Goal: Contribute content

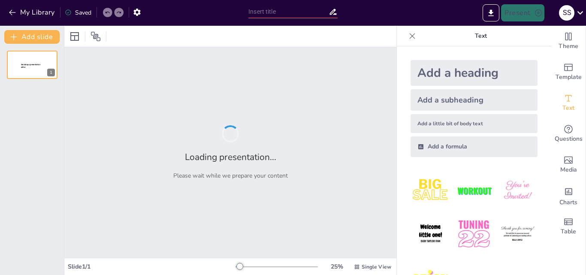
type input "La Guerra del Chaco: Más Allá de las Fronteras"
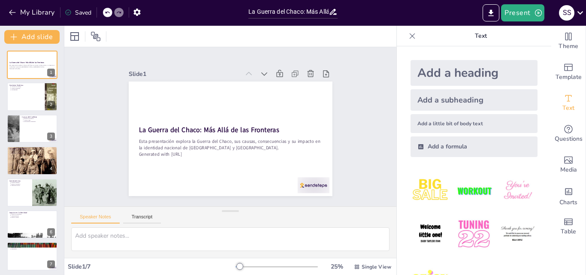
drag, startPoint x: 545, startPoint y: 150, endPoint x: 536, endPoint y: 200, distance: 51.0
click at [536, 200] on div "Theme Template Text Questions Media Charts Table Text Add a heading Add a subhe…" at bounding box center [491, 150] width 189 height 249
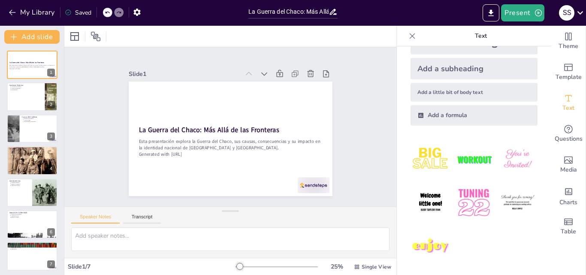
scroll to position [32, 0]
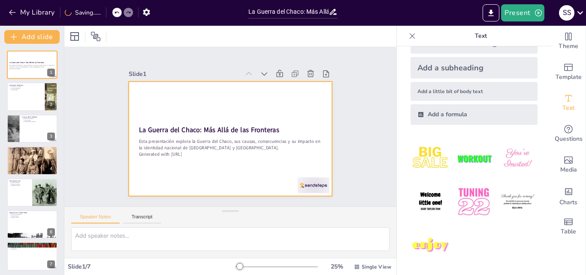
click at [297, 99] on div at bounding box center [231, 139] width 204 height 115
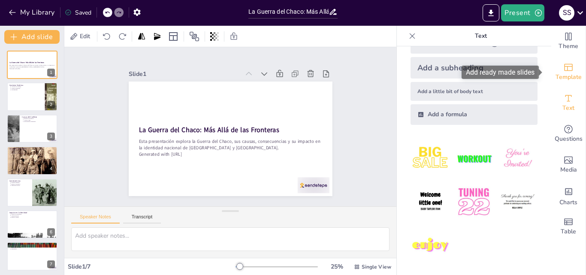
click at [571, 70] on div "Template" at bounding box center [568, 72] width 34 height 31
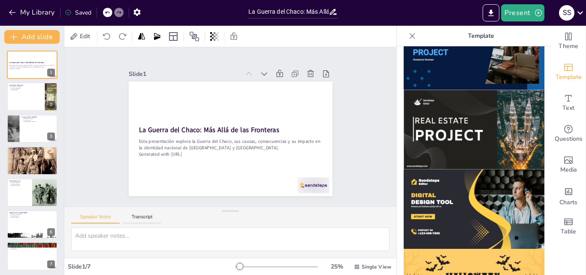
scroll to position [726, 0]
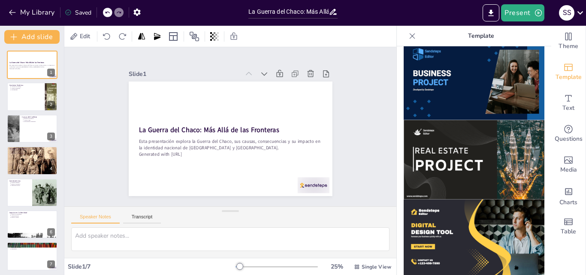
click at [442, 139] on img at bounding box center [474, 159] width 141 height 79
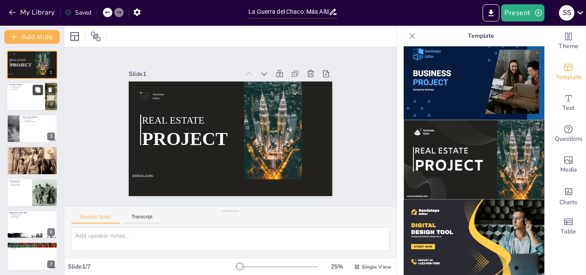
click at [34, 90] on button at bounding box center [38, 90] width 10 height 10
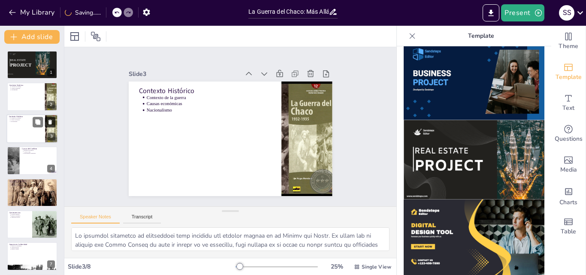
click at [50, 121] on icon at bounding box center [49, 122] width 3 height 5
type textarea "Los intereses económicos son fundamentales en la comprensión de las causas de l…"
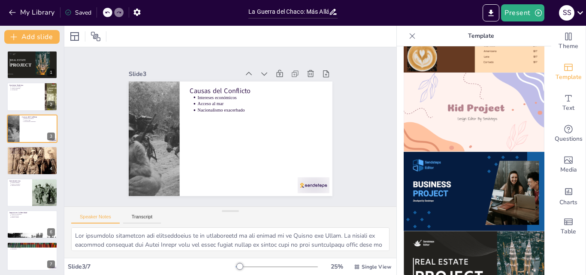
scroll to position [694, 0]
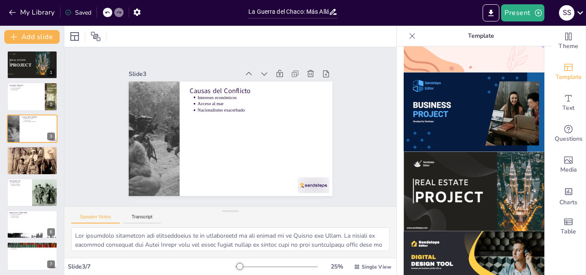
click at [470, 190] on img at bounding box center [474, 191] width 141 height 79
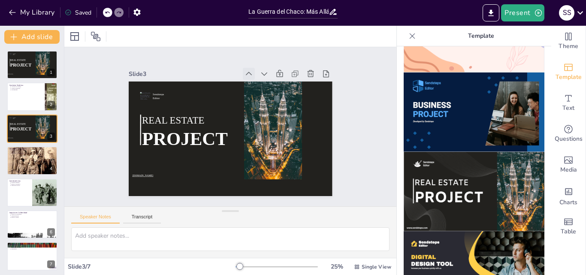
click at [254, 74] on icon at bounding box center [259, 79] width 10 height 10
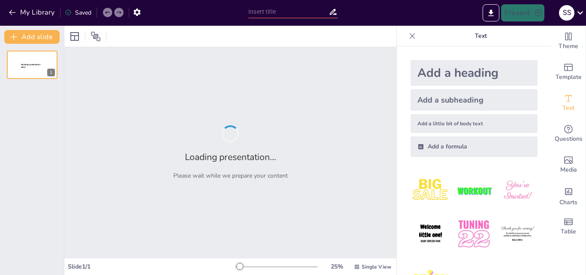
type input "La Guerra del Chaco: Más Allá de las Fronteras"
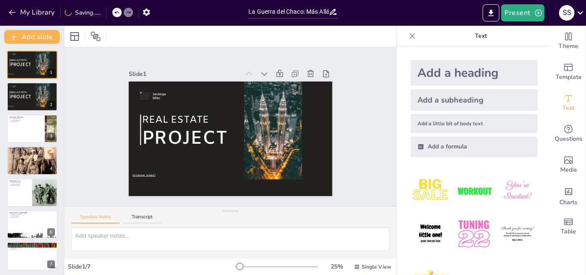
click at [108, 11] on div "My Library Saving......" at bounding box center [77, 11] width 154 height 15
click at [118, 10] on icon at bounding box center [116, 12] width 5 height 5
click at [48, 89] on icon at bounding box center [50, 90] width 6 height 6
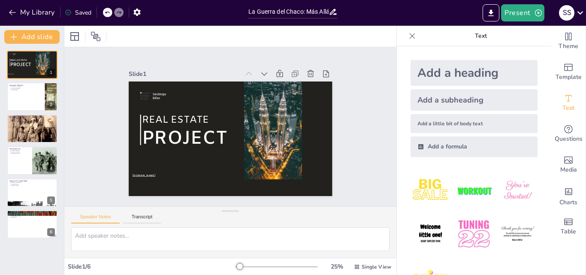
click at [105, 14] on div at bounding box center [107, 12] width 9 height 9
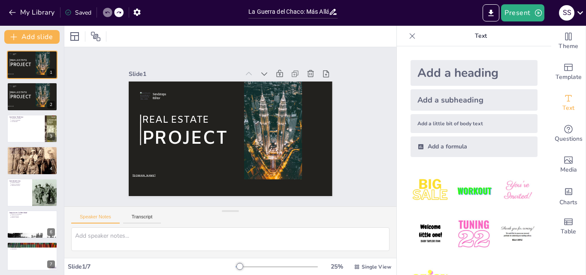
click at [104, 14] on div at bounding box center [107, 12] width 9 height 9
